Goal: Task Accomplishment & Management: Manage account settings

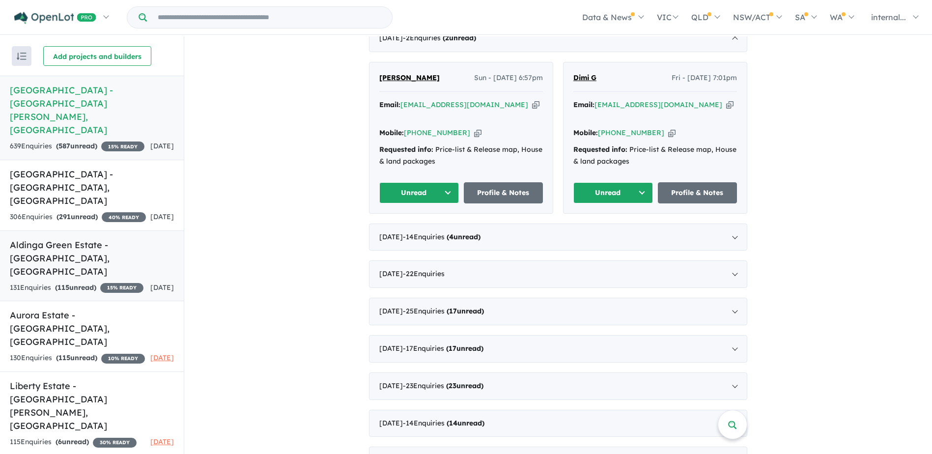
scroll to position [295, 0]
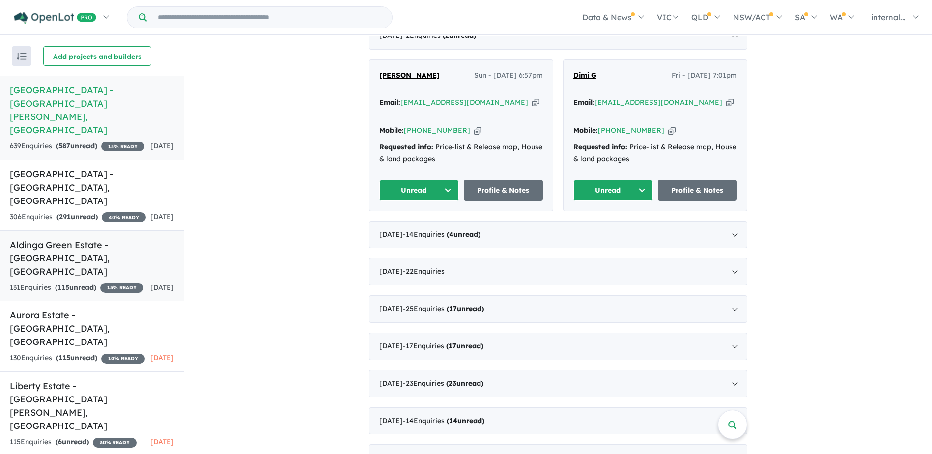
click at [47, 282] on div "131 Enquir ies ( 115 unread) 15 % READY" at bounding box center [77, 288] width 134 height 12
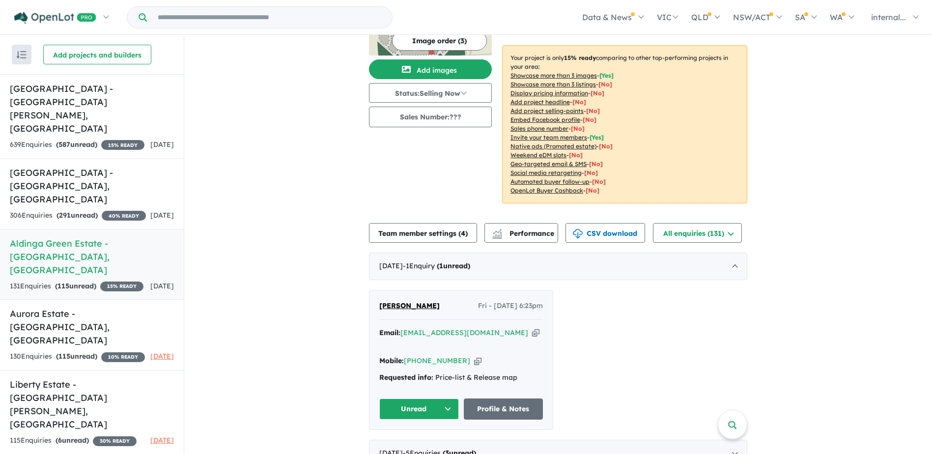
scroll to position [98, 0]
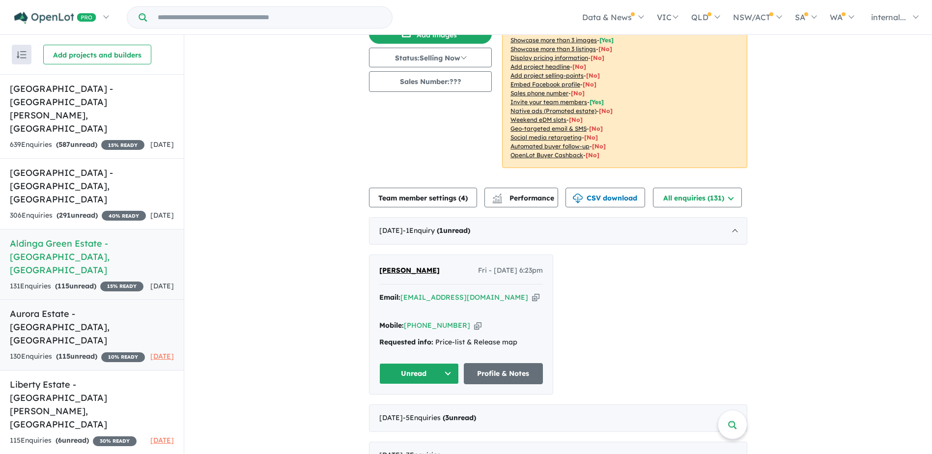
click at [59, 351] on div "130 Enquir ies ( 115 unread) 10 % READY" at bounding box center [77, 357] width 135 height 12
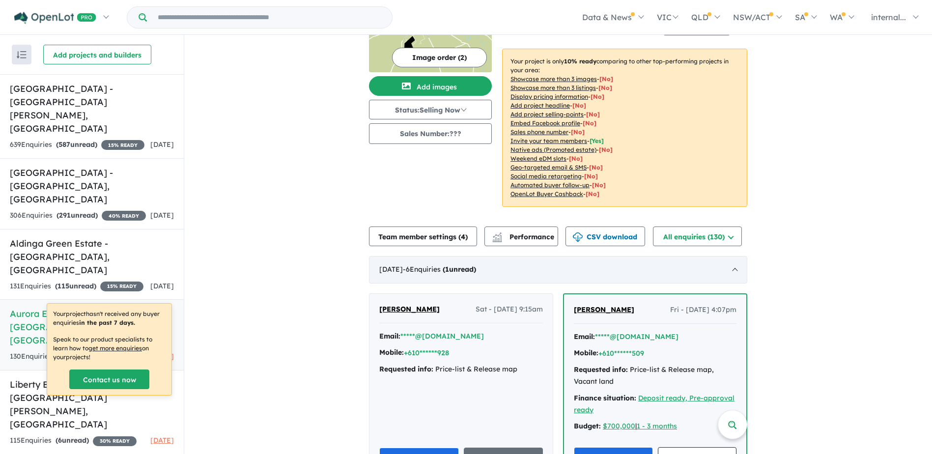
scroll to position [98, 0]
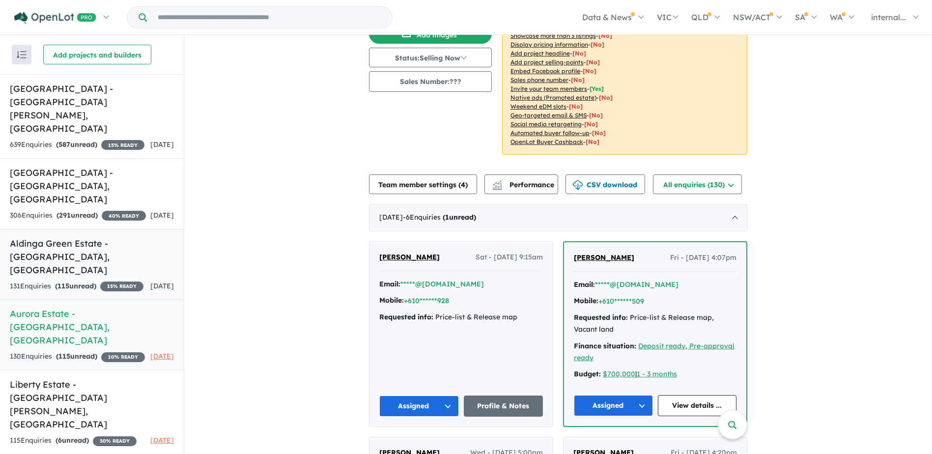
click at [92, 237] on h5 "Aldinga Green Estate - [GEOGRAPHIC_DATA] , [GEOGRAPHIC_DATA]" at bounding box center [92, 257] width 164 height 40
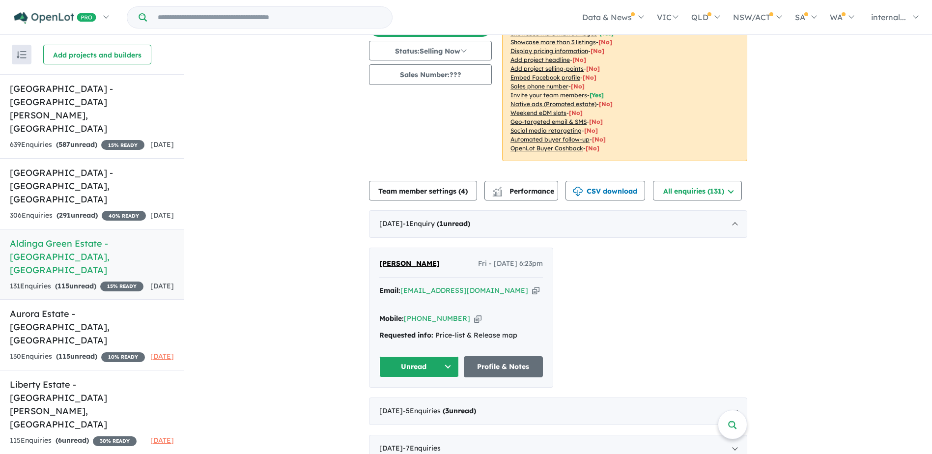
scroll to position [147, 0]
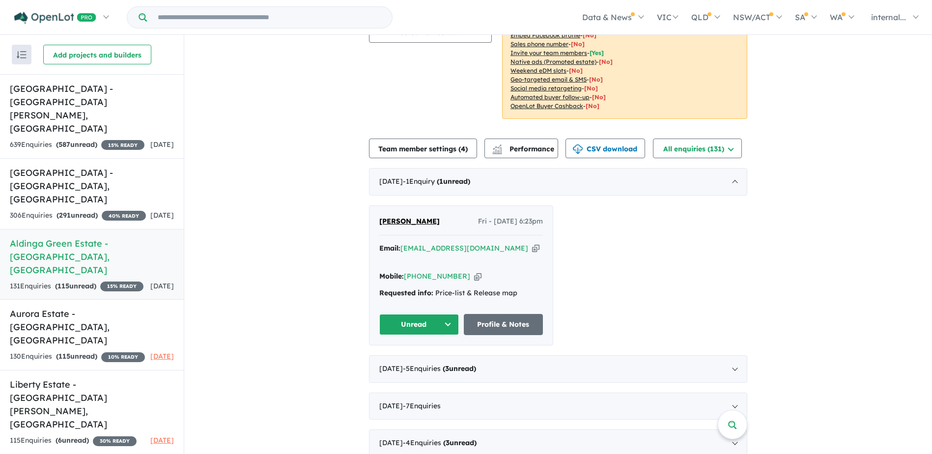
click at [532, 243] on icon "button" at bounding box center [535, 248] width 7 height 10
click at [468, 271] on div "Mobile: [PHONE_NUMBER] Copied!" at bounding box center [461, 277] width 164 height 12
click at [474, 271] on icon "button" at bounding box center [477, 276] width 7 height 10
click at [532, 243] on icon "button" at bounding box center [535, 248] width 7 height 10
click at [416, 314] on button "Unread" at bounding box center [419, 324] width 80 height 21
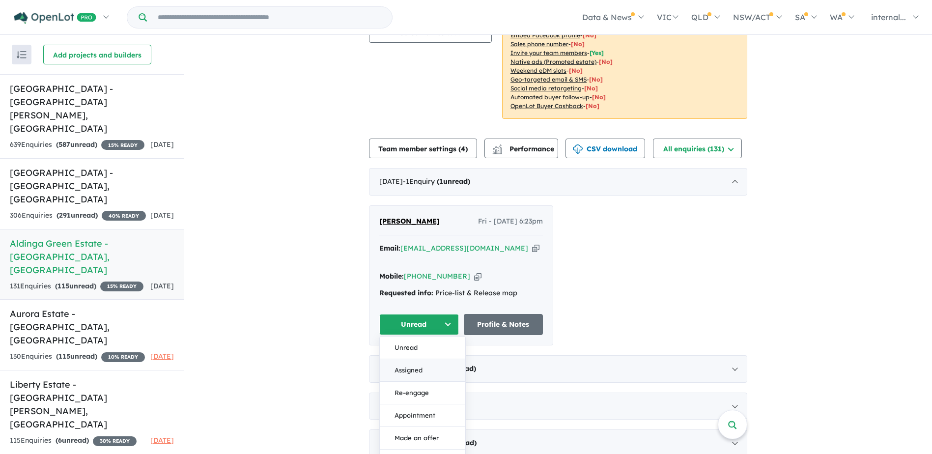
click at [410, 359] on button "Assigned" at bounding box center [422, 370] width 85 height 23
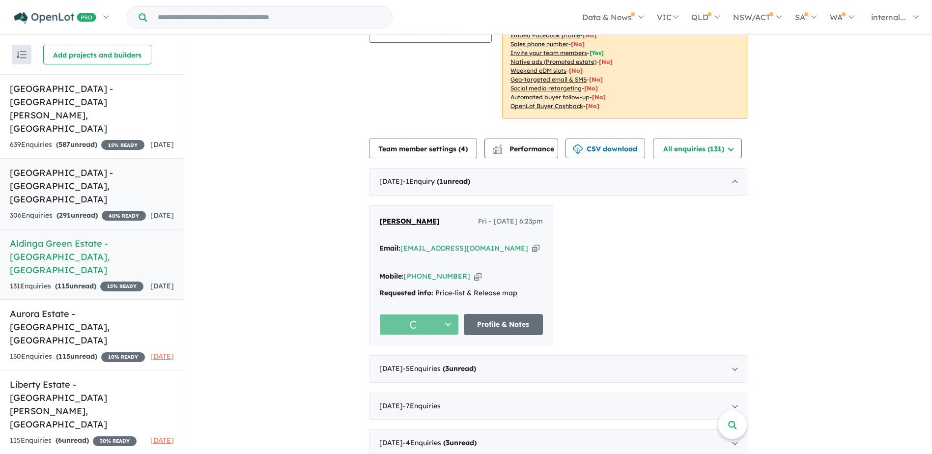
click at [107, 166] on h5 "[GEOGRAPHIC_DATA] - [GEOGRAPHIC_DATA] , [GEOGRAPHIC_DATA]" at bounding box center [92, 186] width 164 height 40
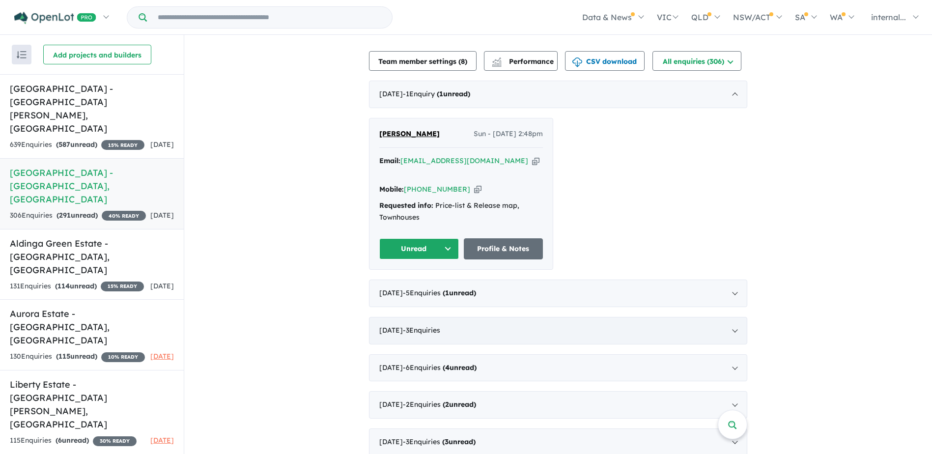
scroll to position [363, 0]
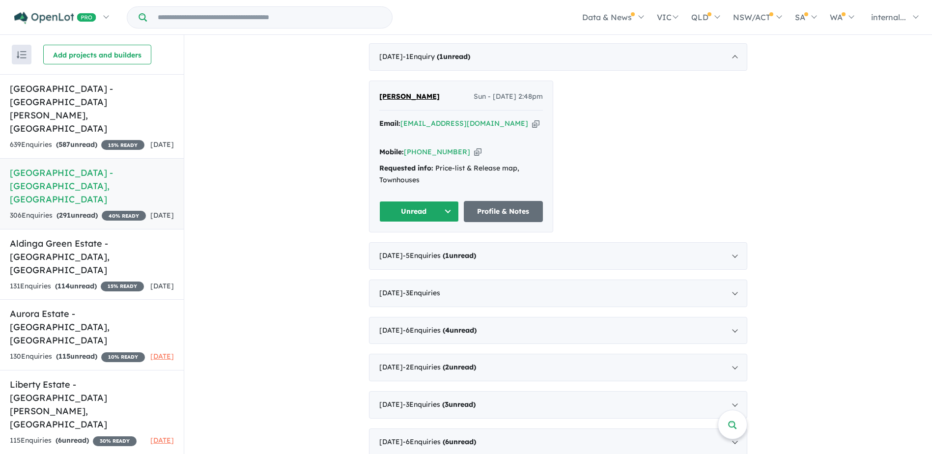
click at [532, 124] on icon "button" at bounding box center [535, 123] width 7 height 10
click at [420, 201] on button "Unread" at bounding box center [419, 211] width 80 height 21
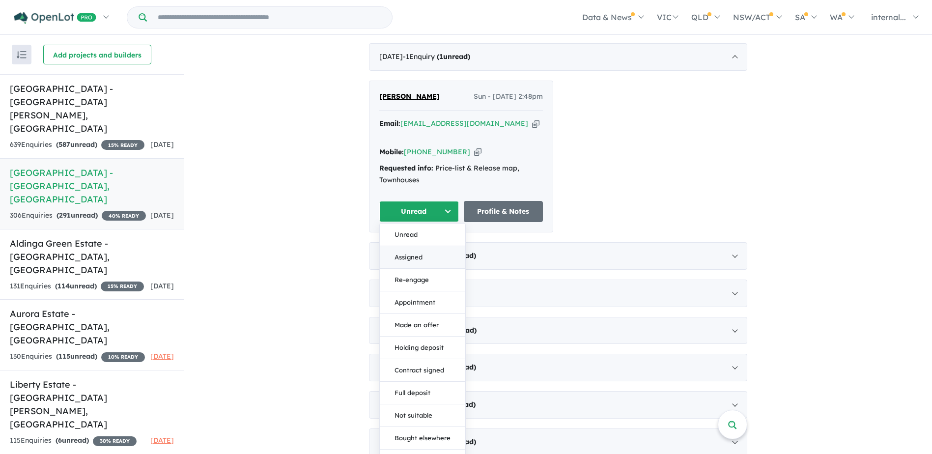
click at [411, 246] on button "Assigned" at bounding box center [422, 257] width 85 height 23
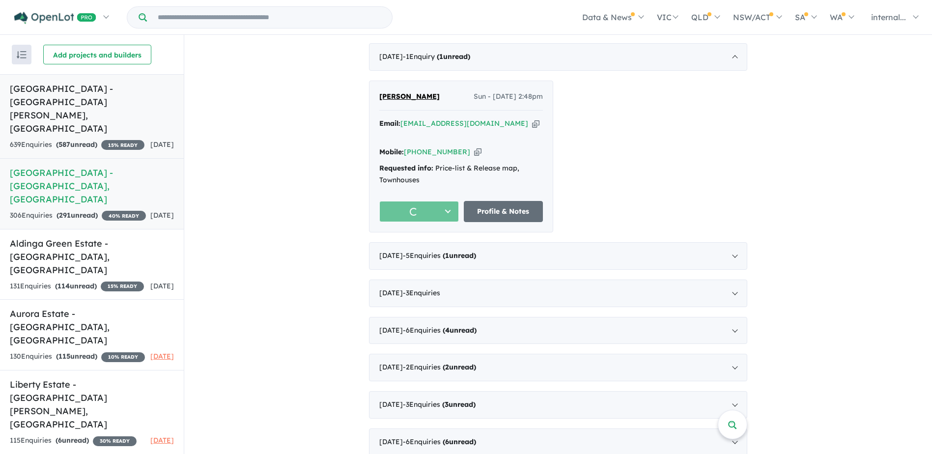
click at [63, 139] on div "639 Enquir ies ( 587 unread) 15 % READY" at bounding box center [77, 145] width 135 height 12
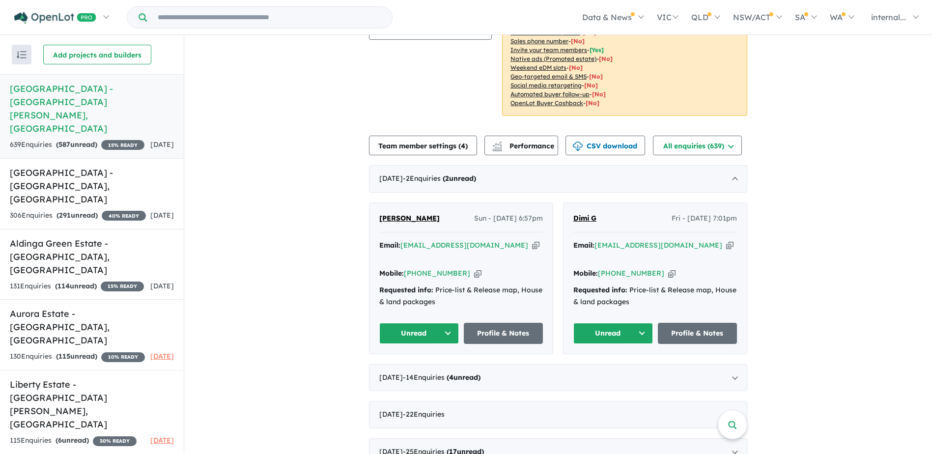
scroll to position [147, 0]
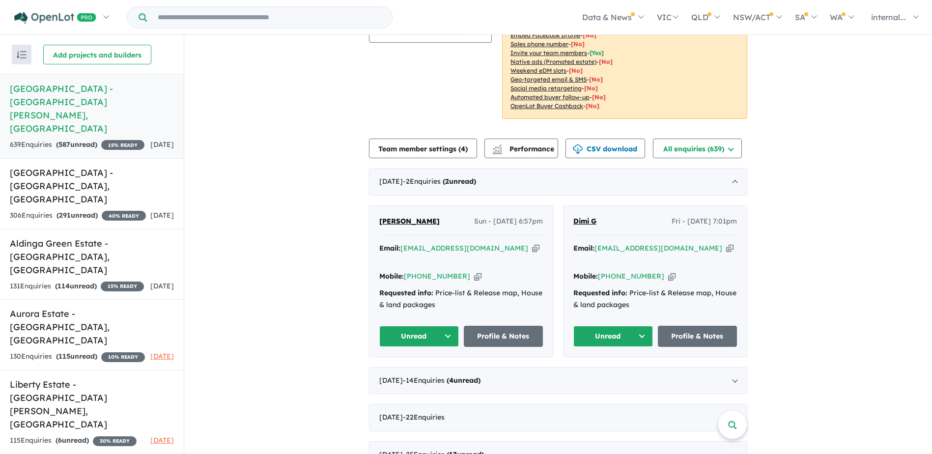
click at [726, 243] on icon "button" at bounding box center [729, 248] width 7 height 10
click at [668, 271] on icon "button" at bounding box center [671, 276] width 7 height 10
click at [726, 243] on icon "button" at bounding box center [729, 248] width 7 height 10
drag, startPoint x: 601, startPoint y: 296, endPoint x: 605, endPoint y: 301, distance: 6.0
click at [601, 296] on div "Dimi G Fri - [DATE] 7:01pm Email: [EMAIL_ADDRESS][DOMAIN_NAME] Copied! Mobile: …" at bounding box center [655, 281] width 183 height 151
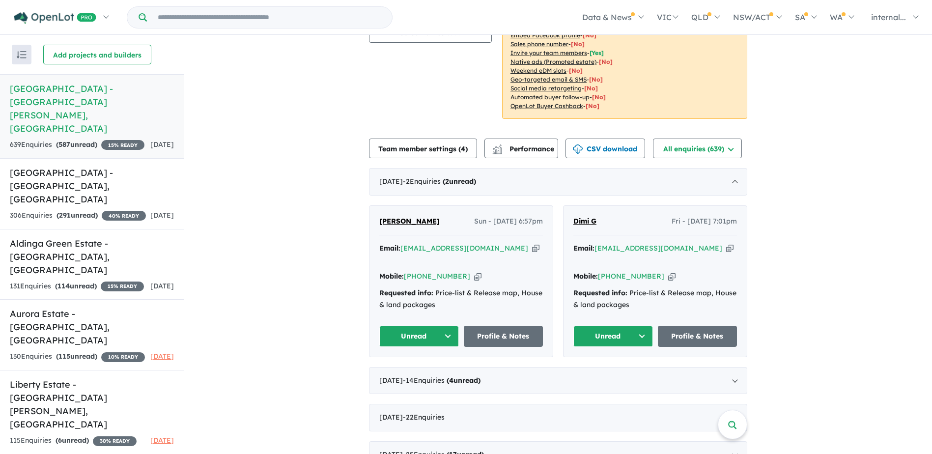
drag, startPoint x: 605, startPoint y: 303, endPoint x: 609, endPoint y: 305, distance: 5.1
click at [605, 326] on button "Unread" at bounding box center [613, 336] width 80 height 21
click at [610, 371] on button "Assigned" at bounding box center [616, 382] width 85 height 23
drag, startPoint x: 492, startPoint y: 231, endPoint x: 496, endPoint y: 224, distance: 8.6
click at [532, 243] on icon "button" at bounding box center [535, 248] width 7 height 10
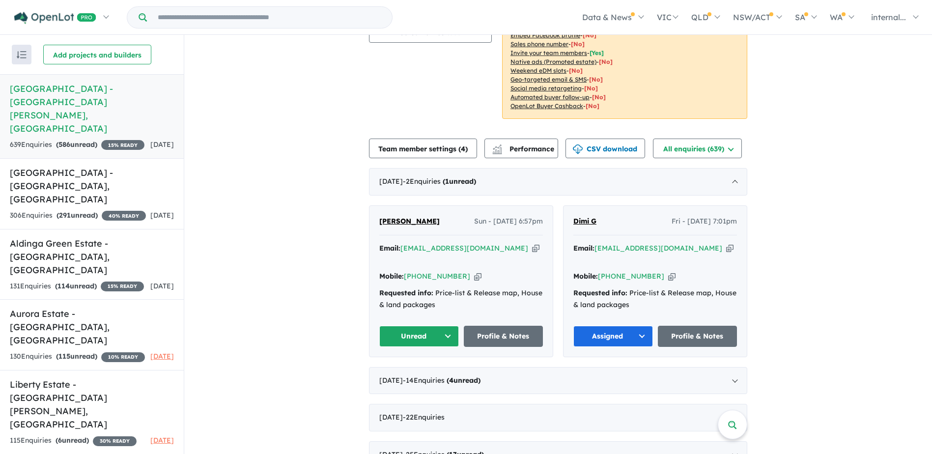
click at [474, 271] on icon "button" at bounding box center [477, 276] width 7 height 10
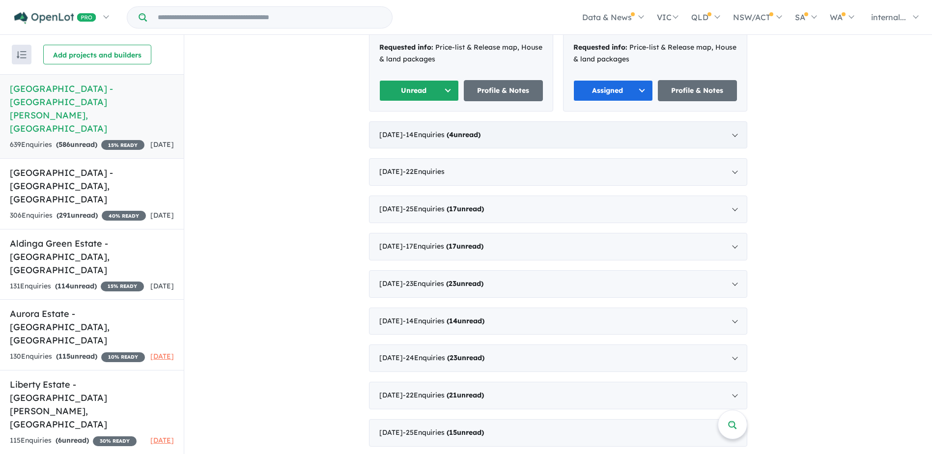
scroll to position [98, 0]
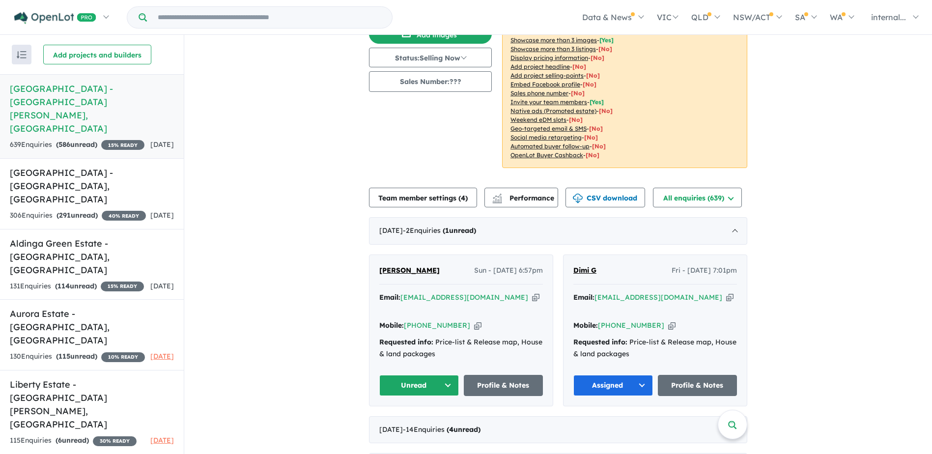
click at [488, 292] on div "Email: [EMAIL_ADDRESS][DOMAIN_NAME] Copied!" at bounding box center [461, 304] width 164 height 24
click at [532, 292] on icon "button" at bounding box center [535, 297] width 7 height 10
click at [459, 320] on div "Mobile: [PHONE_NUMBER] Copied!" at bounding box center [461, 326] width 164 height 12
click at [474, 320] on icon "button" at bounding box center [477, 325] width 7 height 10
click at [440, 375] on button "Unread" at bounding box center [419, 385] width 80 height 21
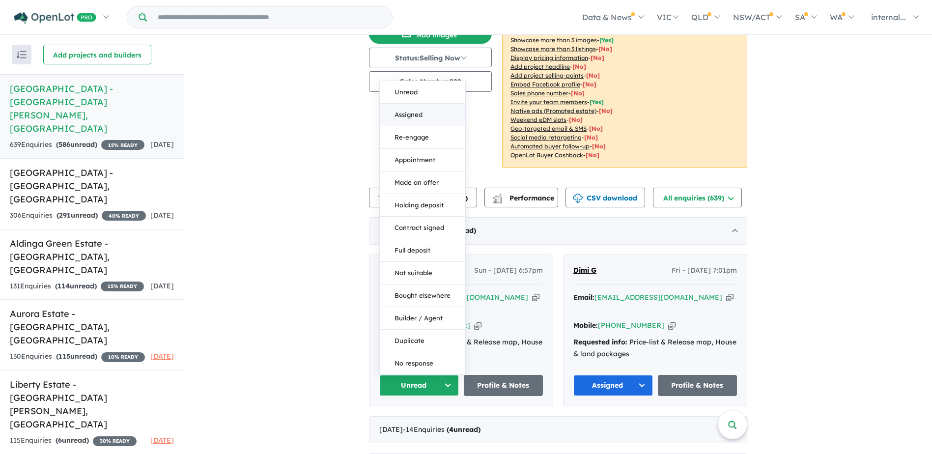
drag, startPoint x: 427, startPoint y: 95, endPoint x: 349, endPoint y: 48, distance: 91.7
click at [427, 104] on button "Assigned" at bounding box center [422, 115] width 85 height 23
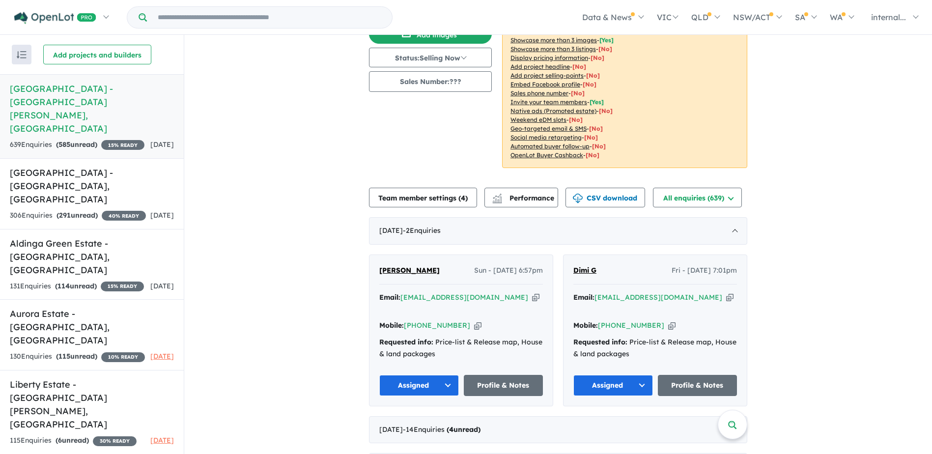
scroll to position [0, 0]
